Goal: Information Seeking & Learning: Learn about a topic

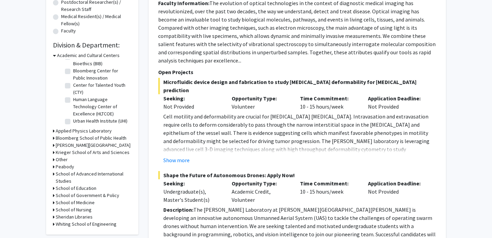
scroll to position [170, 0]
click at [54, 221] on icon at bounding box center [54, 224] width 2 height 7
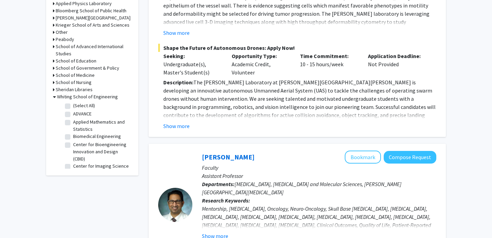
scroll to position [298, 0]
click at [73, 122] on label "Applied Mathematics and Statistics" at bounding box center [101, 125] width 57 height 14
click at [73, 122] on input "Applied Mathematics and Statistics" at bounding box center [75, 120] width 4 height 4
checkbox input "true"
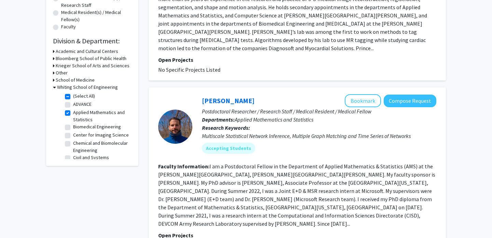
click at [73, 113] on label "Applied Mathematics and Statistics" at bounding box center [101, 116] width 57 height 14
click at [73, 113] on input "Applied Mathematics and Statistics" at bounding box center [75, 111] width 4 height 4
checkbox input "false"
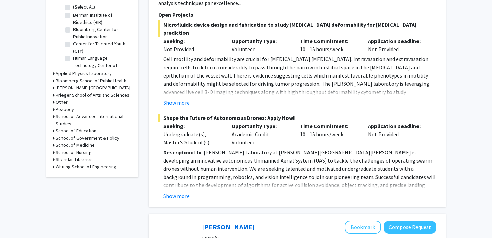
scroll to position [235, 0]
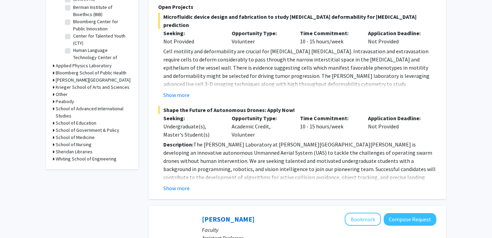
click at [66, 161] on h3 "Whiting School of Engineering" at bounding box center [86, 159] width 61 height 7
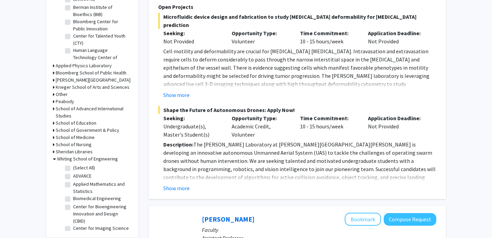
click at [73, 169] on label "(Select All)" at bounding box center [84, 167] width 22 height 7
click at [73, 169] on input "(Select All)" at bounding box center [75, 166] width 4 height 4
checkbox input "true"
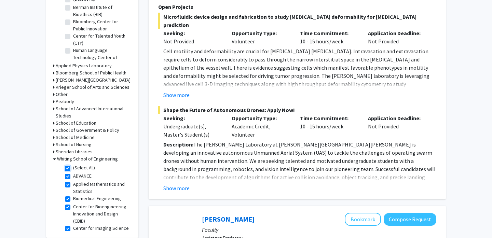
checkbox input "true"
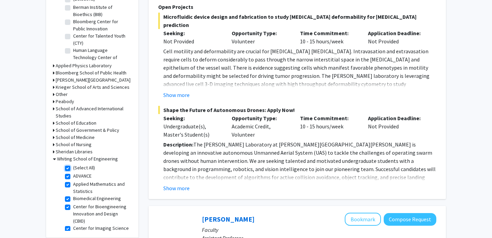
checkbox input "true"
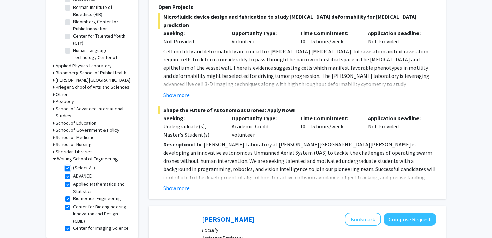
checkbox input "true"
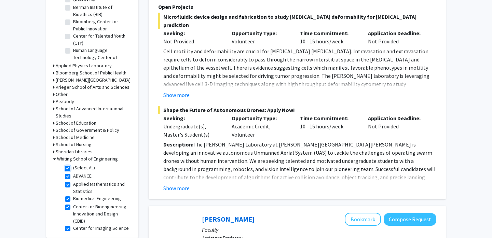
checkbox input "true"
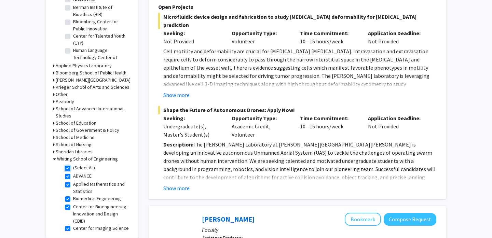
checkbox input "true"
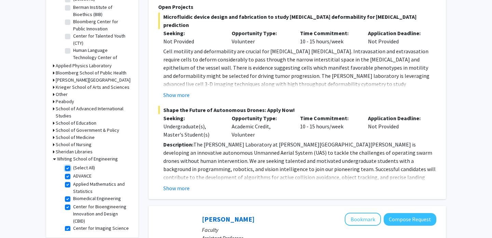
checkbox input "true"
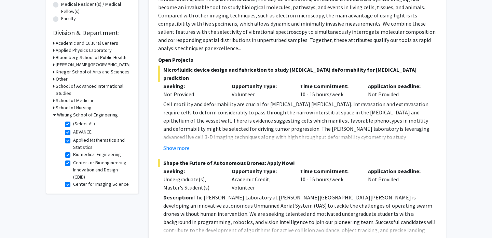
scroll to position [4, 0]
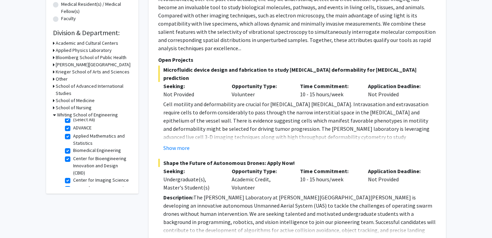
click at [73, 128] on label "ADVANCE" at bounding box center [82, 127] width 18 height 7
click at [73, 128] on input "ADVANCE" at bounding box center [75, 126] width 4 height 4
checkbox input "false"
checkbox input "true"
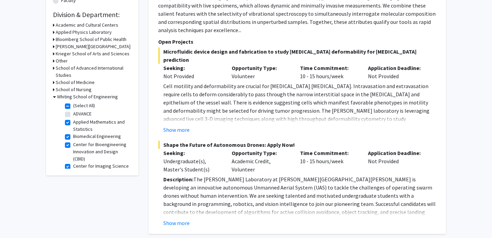
scroll to position [200, 0]
click at [184, 219] on button "Show more" at bounding box center [176, 223] width 26 height 8
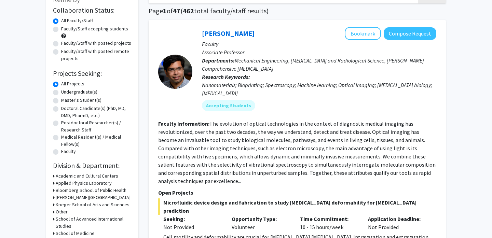
scroll to position [45, 0]
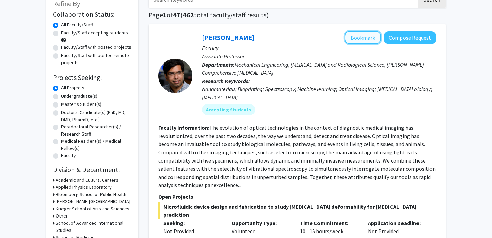
click at [364, 36] on button "Bookmark" at bounding box center [363, 37] width 36 height 13
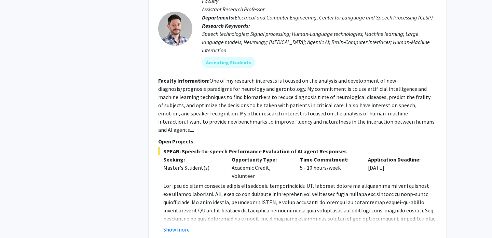
scroll to position [670, 0]
click at [180, 225] on button "Show more" at bounding box center [176, 229] width 26 height 8
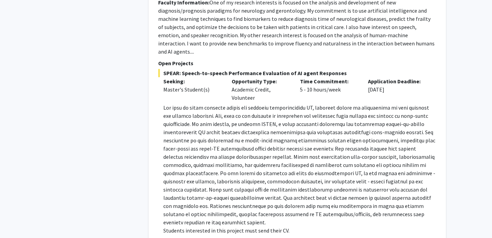
scroll to position [748, 0]
click at [175, 237] on button "Show less" at bounding box center [174, 241] width 23 height 8
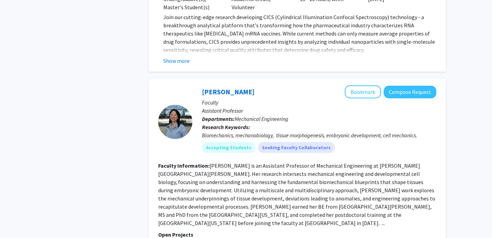
scroll to position [1507, 0]
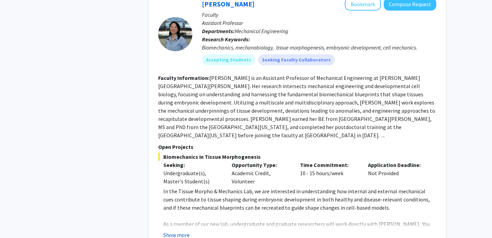
click at [175, 231] on button "Show more" at bounding box center [176, 235] width 26 height 8
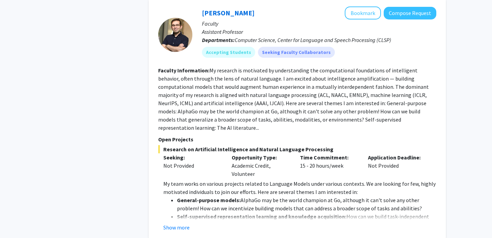
scroll to position [2044, 0]
click at [174, 223] on button "Show more" at bounding box center [176, 227] width 26 height 8
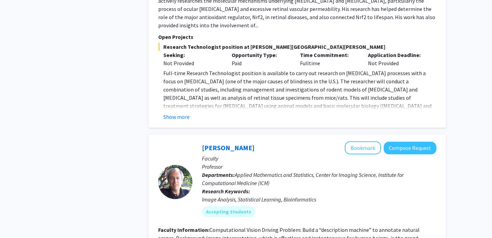
scroll to position [2750, 0]
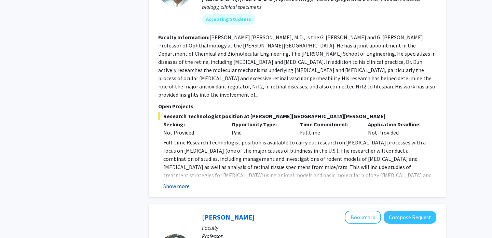
click at [186, 182] on button "Show more" at bounding box center [176, 186] width 26 height 8
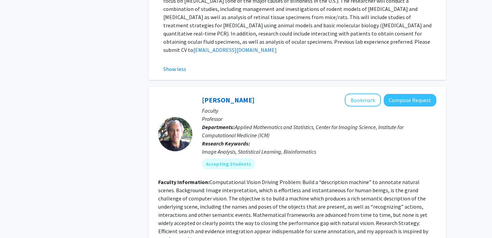
scroll to position [2901, 0]
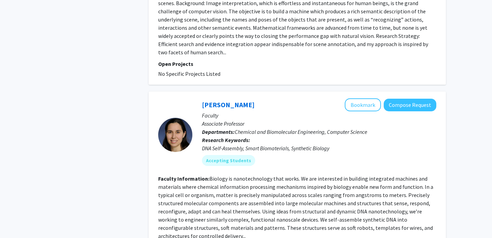
scroll to position [3091, 0]
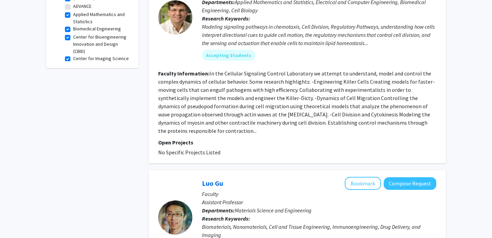
scroll to position [307, 0]
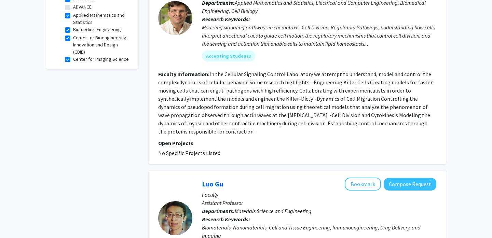
click at [213, 114] on fg-read-more "In the Cellular Signaling Control Laboratory we attempt to understand, model an…" at bounding box center [296, 103] width 277 height 64
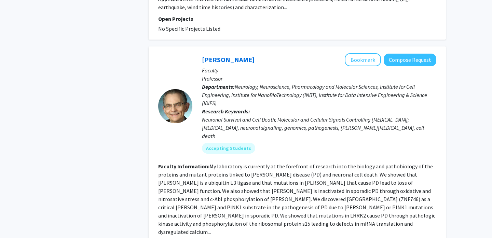
scroll to position [1767, 0]
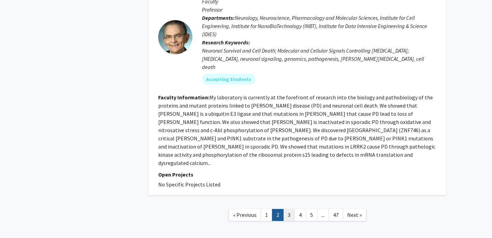
click at [288, 209] on link "3" at bounding box center [290, 215] width 12 height 12
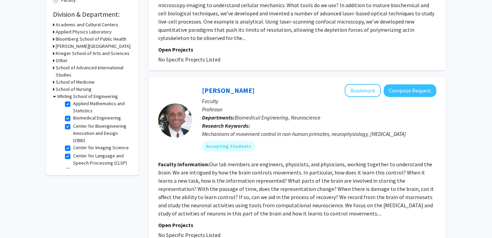
scroll to position [17, 0]
click at [73, 127] on label "Center for Bioengineering Innovation and Design (CBID)" at bounding box center [101, 135] width 57 height 22
click at [73, 127] on input "Center for Bioengineering Innovation and Design (CBID)" at bounding box center [75, 126] width 4 height 4
checkbox input "false"
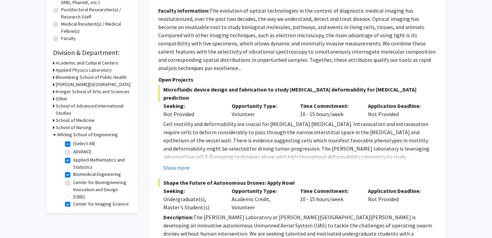
scroll to position [180, 0]
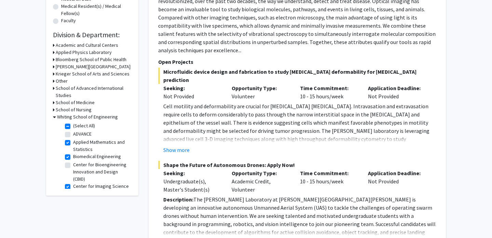
click at [73, 158] on label "Biomedical Engineering" at bounding box center [97, 156] width 48 height 7
click at [73, 158] on input "Biomedical Engineering" at bounding box center [75, 155] width 4 height 4
checkbox input "false"
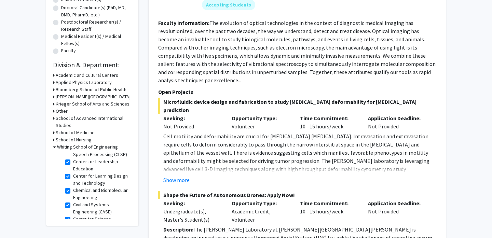
scroll to position [156, 0]
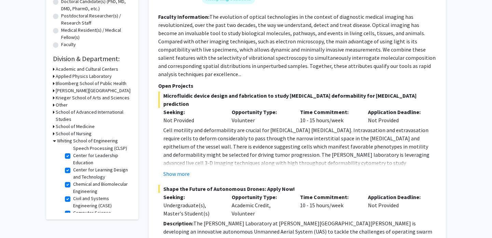
click at [73, 185] on label "Chemical and Biomolecular Engineering" at bounding box center [101, 188] width 57 height 14
click at [73, 185] on input "Chemical and Biomolecular Engineering" at bounding box center [75, 183] width 4 height 4
checkbox input "false"
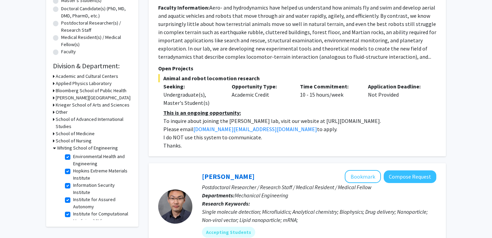
scroll to position [179, 0]
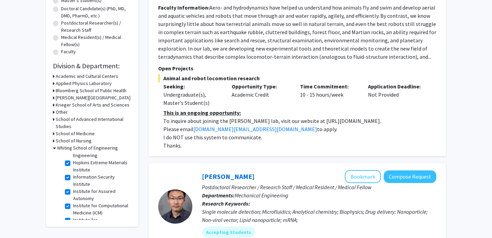
click at [73, 162] on label "Hopkins Extreme Materials Institute" at bounding box center [101, 166] width 57 height 14
click at [73, 162] on input "Hopkins Extreme Materials Institute" at bounding box center [75, 161] width 4 height 4
checkbox input "false"
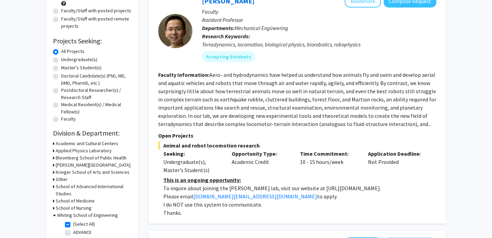
scroll to position [106, 0]
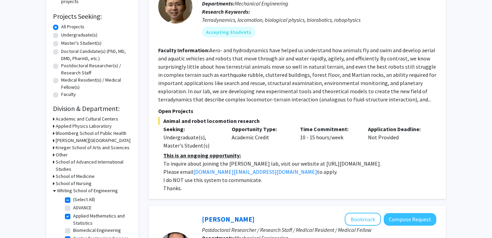
click at [73, 230] on label "Biomedical Engineering" at bounding box center [97, 230] width 48 height 7
click at [73, 230] on input "Biomedical Engineering" at bounding box center [75, 229] width 4 height 4
checkbox input "true"
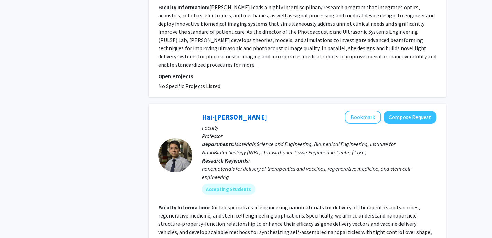
scroll to position [1816, 0]
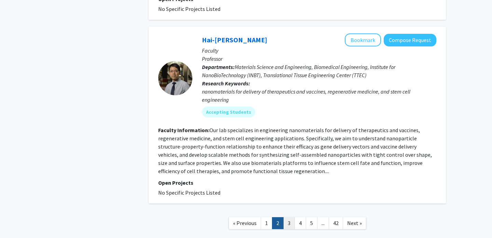
click at [287, 218] on link "3" at bounding box center [290, 224] width 12 height 12
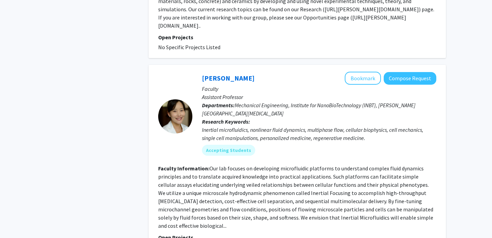
scroll to position [904, 0]
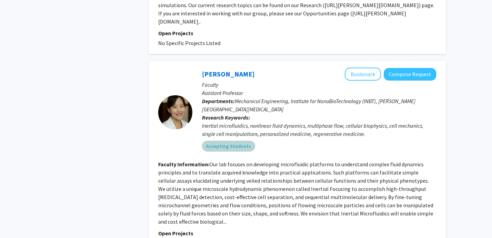
drag, startPoint x: 288, startPoint y: 136, endPoint x: 296, endPoint y: 209, distance: 72.9
click at [296, 209] on fg-search-faculty "[PERSON_NAME] Bookmark Compose Request Faculty Assistant Professor Departments:…" at bounding box center [297, 158] width 278 height 180
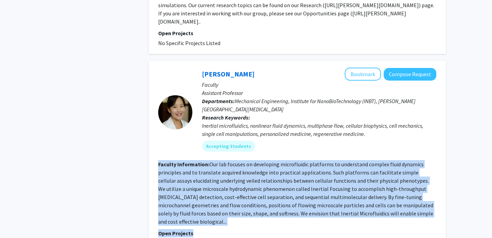
drag, startPoint x: 296, startPoint y: 209, endPoint x: 295, endPoint y: 136, distance: 72.5
click at [295, 136] on fg-search-faculty "[PERSON_NAME] Bookmark Compose Request Faculty Assistant Professor Departments:…" at bounding box center [297, 158] width 278 height 180
click at [295, 177] on section "Faculty Information: Our lab focuses on developing microfluidic platforms to un…" at bounding box center [297, 193] width 278 height 66
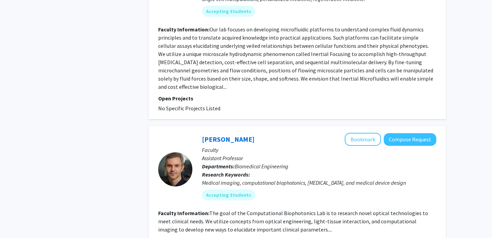
scroll to position [1094, 0]
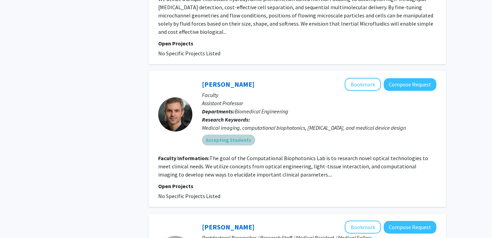
drag, startPoint x: 308, startPoint y: 121, endPoint x: 312, endPoint y: 159, distance: 37.8
click at [312, 159] on fg-search-faculty "[PERSON_NAME] Bookmark Compose Request Faculty Assistant Professor Departments:…" at bounding box center [297, 139] width 278 height 122
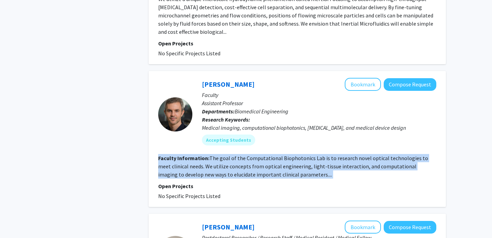
drag, startPoint x: 322, startPoint y: 156, endPoint x: 321, endPoint y: 115, distance: 40.7
click at [321, 115] on fg-search-faculty "[PERSON_NAME] Bookmark Compose Request Faculty Assistant Professor Departments:…" at bounding box center [297, 139] width 278 height 122
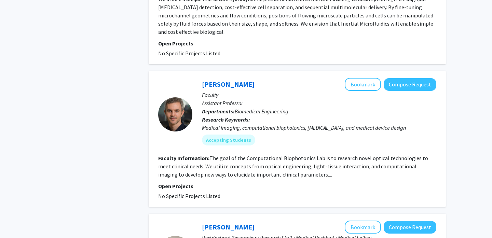
click at [326, 154] on section "Faculty Information: The goal of the Computational Biophotonics Lab is to resea…" at bounding box center [297, 166] width 278 height 25
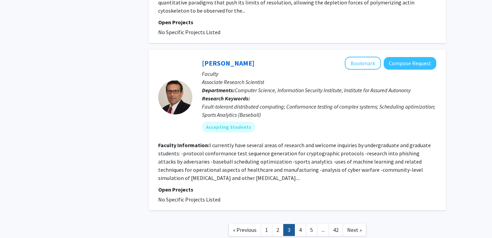
scroll to position [1608, 0]
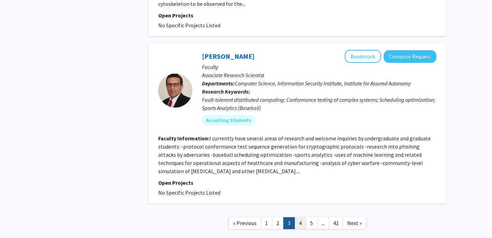
click at [300, 218] on link "4" at bounding box center [301, 224] width 12 height 12
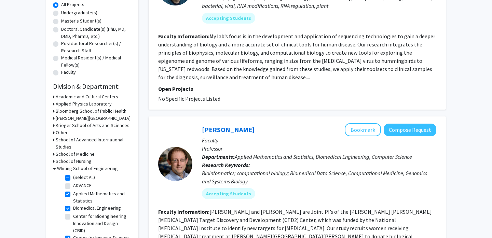
scroll to position [14, 0]
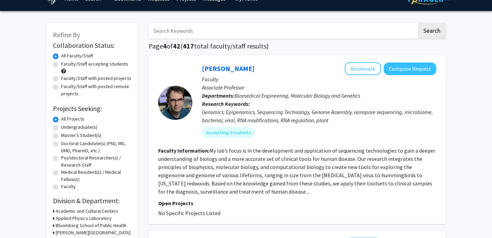
click at [61, 80] on label "Faculty/Staff with posted projects" at bounding box center [96, 78] width 70 height 7
click at [61, 79] on input "Faculty/Staff with posted projects" at bounding box center [63, 77] width 4 height 4
radio input "true"
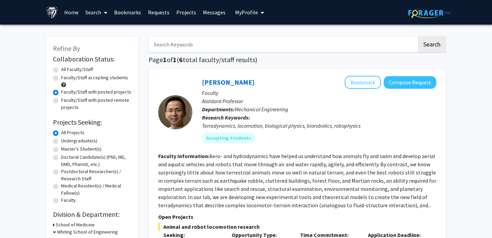
click at [61, 79] on label "Faculty/Staff accepting students" at bounding box center [94, 77] width 67 height 7
click at [61, 79] on input "Faculty/Staff accepting students" at bounding box center [63, 76] width 4 height 4
radio input "true"
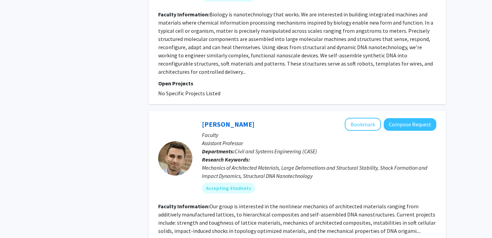
scroll to position [2363, 0]
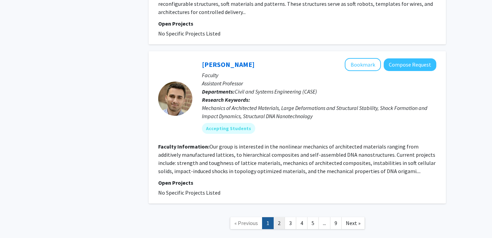
click at [278, 218] on link "2" at bounding box center [280, 224] width 12 height 12
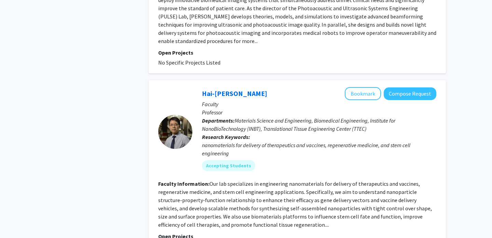
scroll to position [1816, 0]
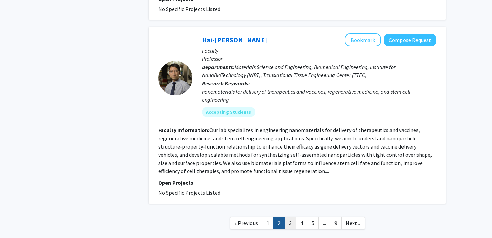
click at [293, 218] on link "3" at bounding box center [291, 224] width 12 height 12
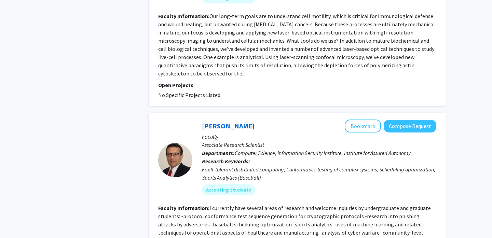
scroll to position [1616, 0]
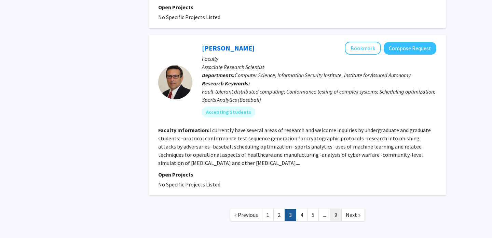
click at [334, 209] on link "9" at bounding box center [336, 215] width 12 height 12
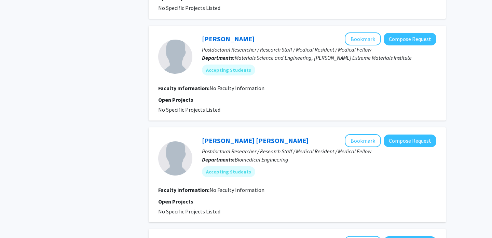
scroll to position [956, 0]
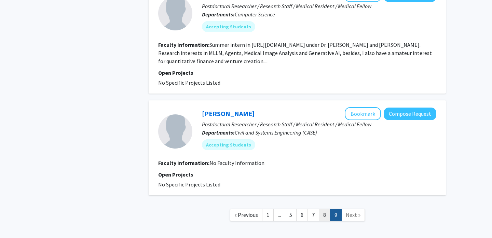
click at [324, 209] on link "8" at bounding box center [325, 215] width 12 height 12
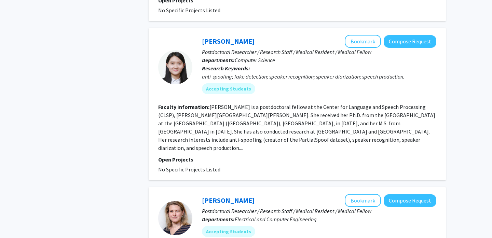
scroll to position [951, 0]
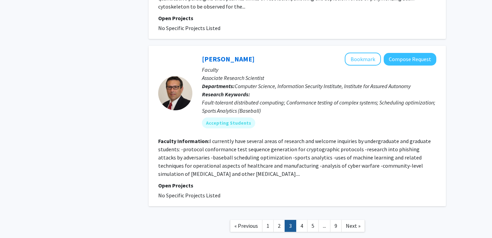
scroll to position [1616, 0]
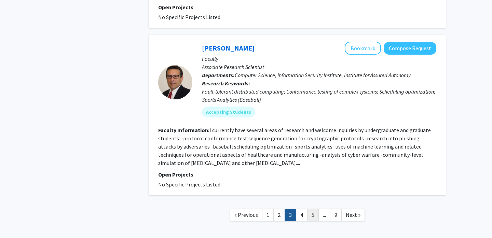
click at [314, 209] on link "5" at bounding box center [313, 215] width 12 height 12
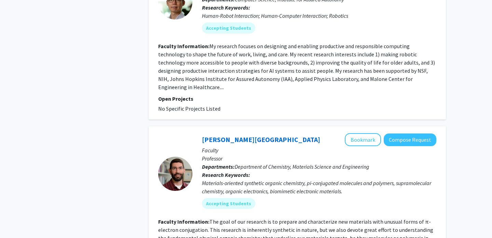
scroll to position [1652, 0]
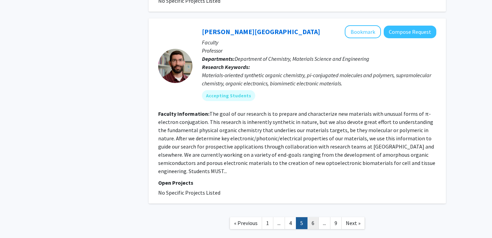
click at [310, 218] on link "6" at bounding box center [313, 224] width 12 height 12
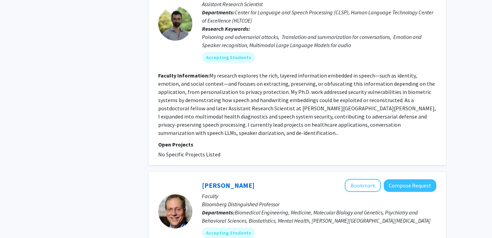
scroll to position [1602, 0]
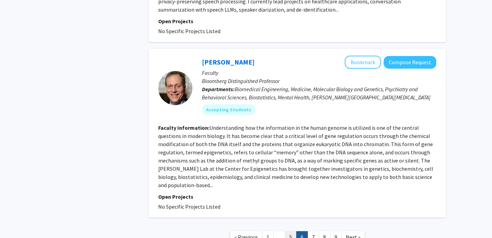
click at [288, 232] on link "5" at bounding box center [291, 238] width 12 height 12
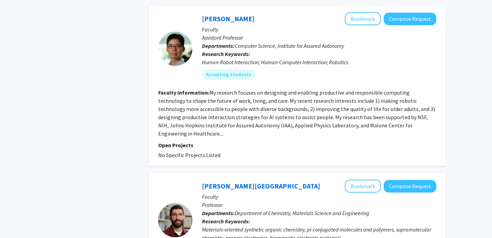
scroll to position [1652, 0]
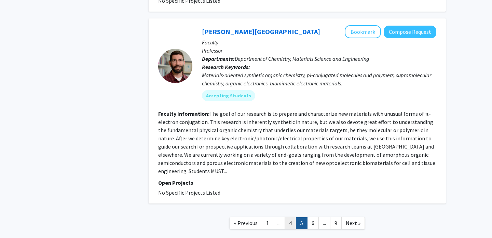
click at [289, 218] on link "4" at bounding box center [291, 224] width 12 height 12
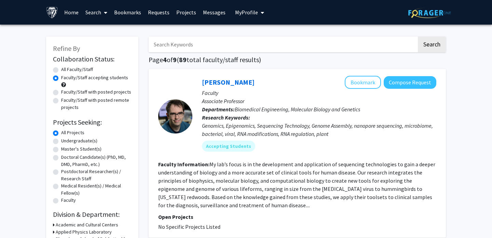
click at [61, 71] on label "All Faculty/Staff" at bounding box center [77, 69] width 32 height 7
click at [61, 70] on input "All Faculty/Staff" at bounding box center [63, 68] width 4 height 4
radio input "true"
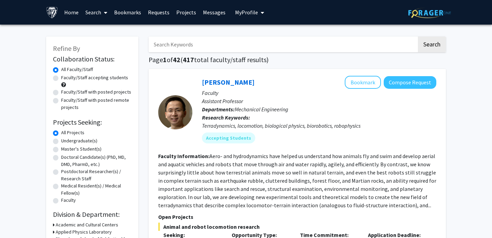
click at [198, 47] on input "Search Keywords" at bounding box center [283, 45] width 268 height 16
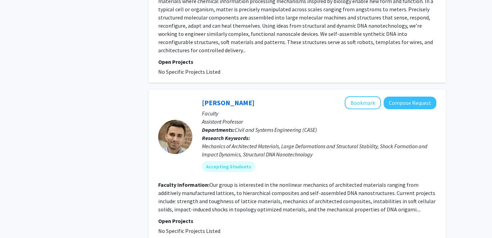
scroll to position [2363, 0]
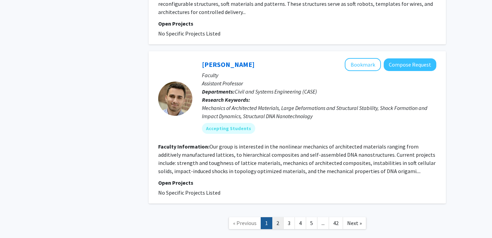
click at [275, 218] on link "2" at bounding box center [278, 224] width 12 height 12
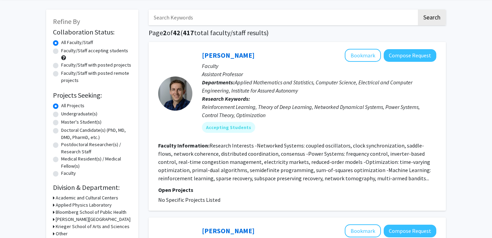
scroll to position [27, 0]
